Goal: Go to known website: Access a specific website the user already knows

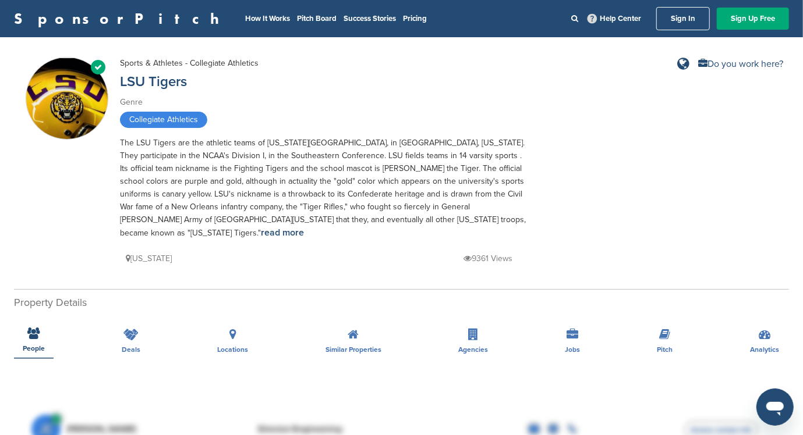
click at [61, 15] on link "SponsorPitch" at bounding box center [120, 18] width 212 height 15
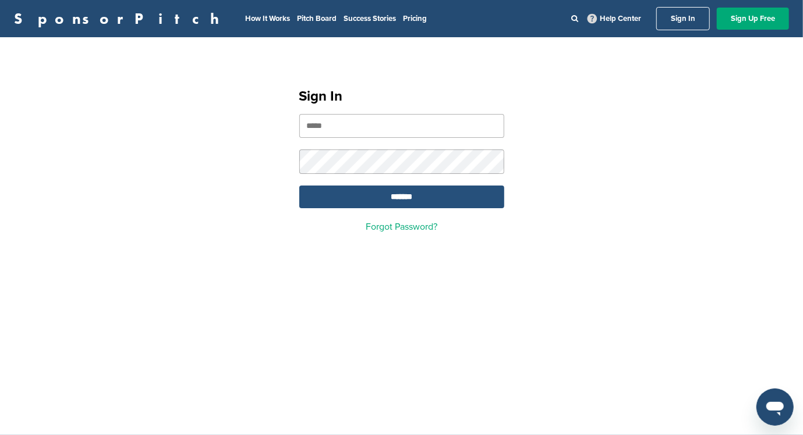
type input "**********"
click at [395, 201] on input "*******" at bounding box center [401, 197] width 205 height 23
